Goal: Transaction & Acquisition: Purchase product/service

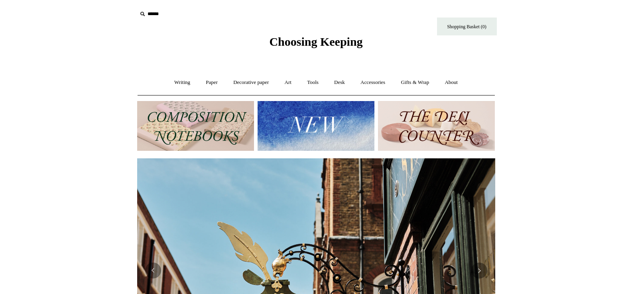
scroll to position [0, 716]
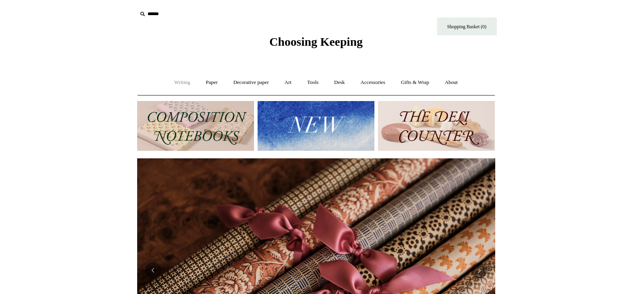
click at [178, 82] on link "Writing +" at bounding box center [182, 82] width 30 height 21
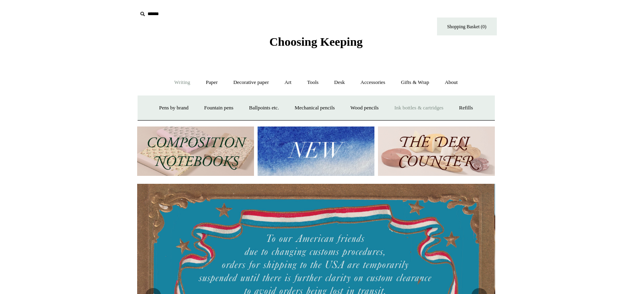
scroll to position [0, 0]
click at [412, 108] on link "Ink bottles & cartridges +" at bounding box center [418, 108] width 63 height 21
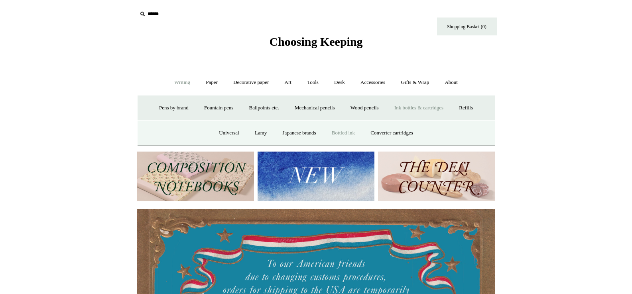
click at [353, 131] on link "Bottled ink" at bounding box center [342, 133] width 37 height 21
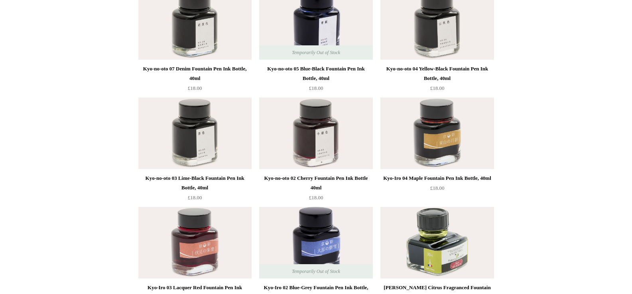
scroll to position [1554, 0]
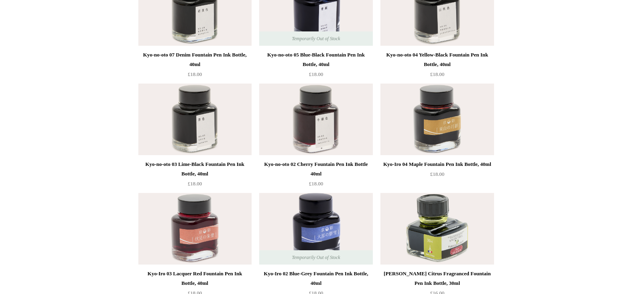
click at [427, 165] on div "Kyo-Iro 04 Maple Fountain Pen Ink Bottle, 40ml" at bounding box center [436, 165] width 109 height 10
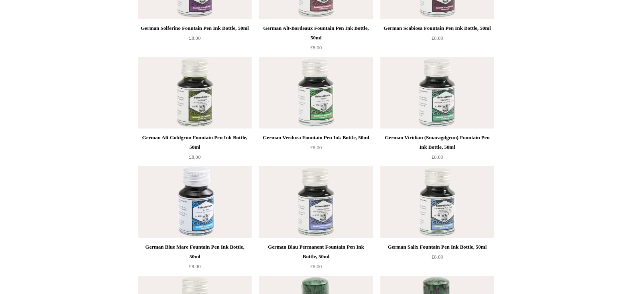
scroll to position [2669, 0]
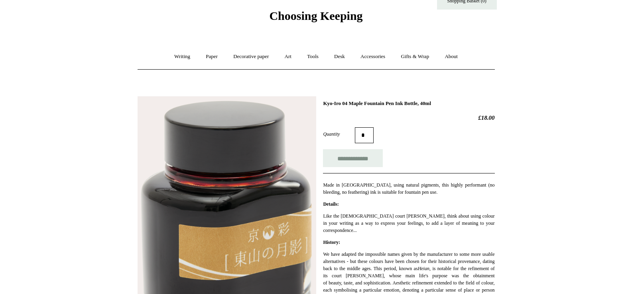
scroll to position [40, 0]
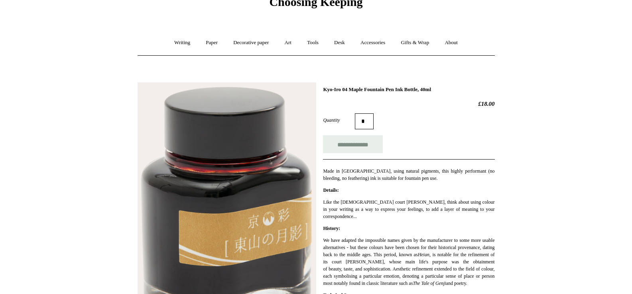
drag, startPoint x: 324, startPoint y: 89, endPoint x: 435, endPoint y: 90, distance: 112.0
click at [435, 90] on h1 "Kyo-Iro 04 Maple Fountain Pen Ink Bottle, 40ml" at bounding box center [408, 89] width 171 height 6
copy h1 "Kyo-Iro 04 Maple Fountain Pen Ink Bottle"
